Goal: Navigation & Orientation: Go to known website

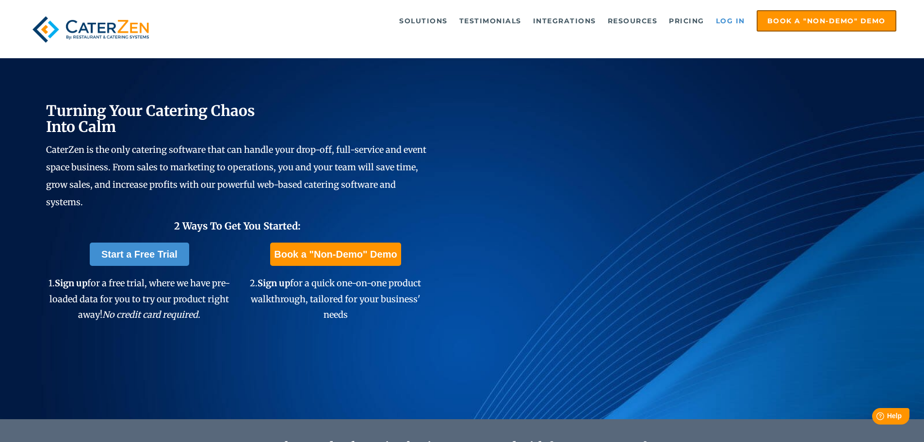
click at [732, 18] on link "Log in" at bounding box center [730, 20] width 39 height 19
click at [731, 22] on link "Log in" at bounding box center [730, 20] width 39 height 19
click at [738, 16] on link "Log in" at bounding box center [730, 20] width 39 height 19
